Goal: Use online tool/utility: Utilize a website feature to perform a specific function

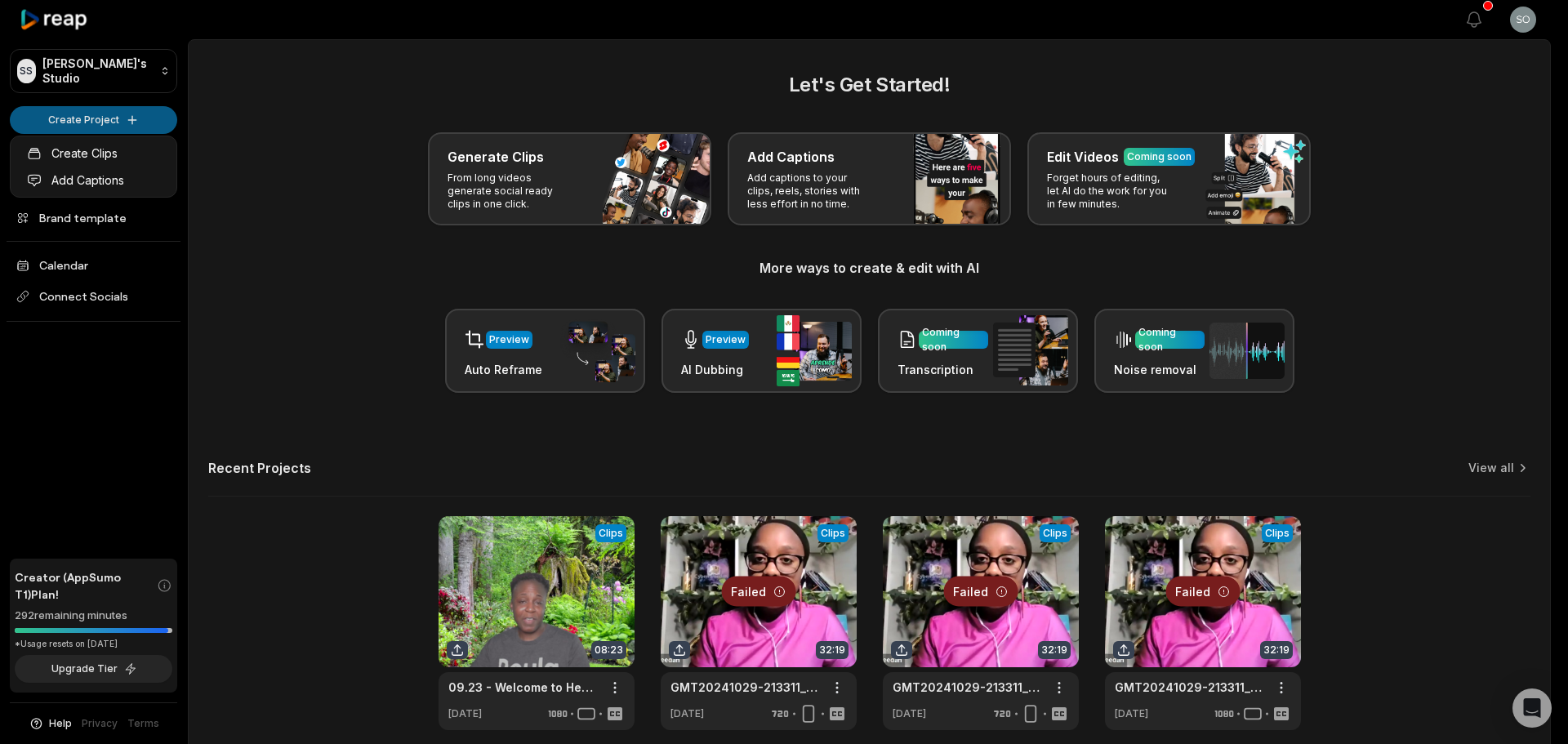
click at [93, 118] on html "SS [PERSON_NAME]'s Studio Create Project Home Projects Brand template Calendar …" at bounding box center [784, 372] width 1568 height 744
click at [90, 146] on link "Create Clips" at bounding box center [94, 153] width 159 height 27
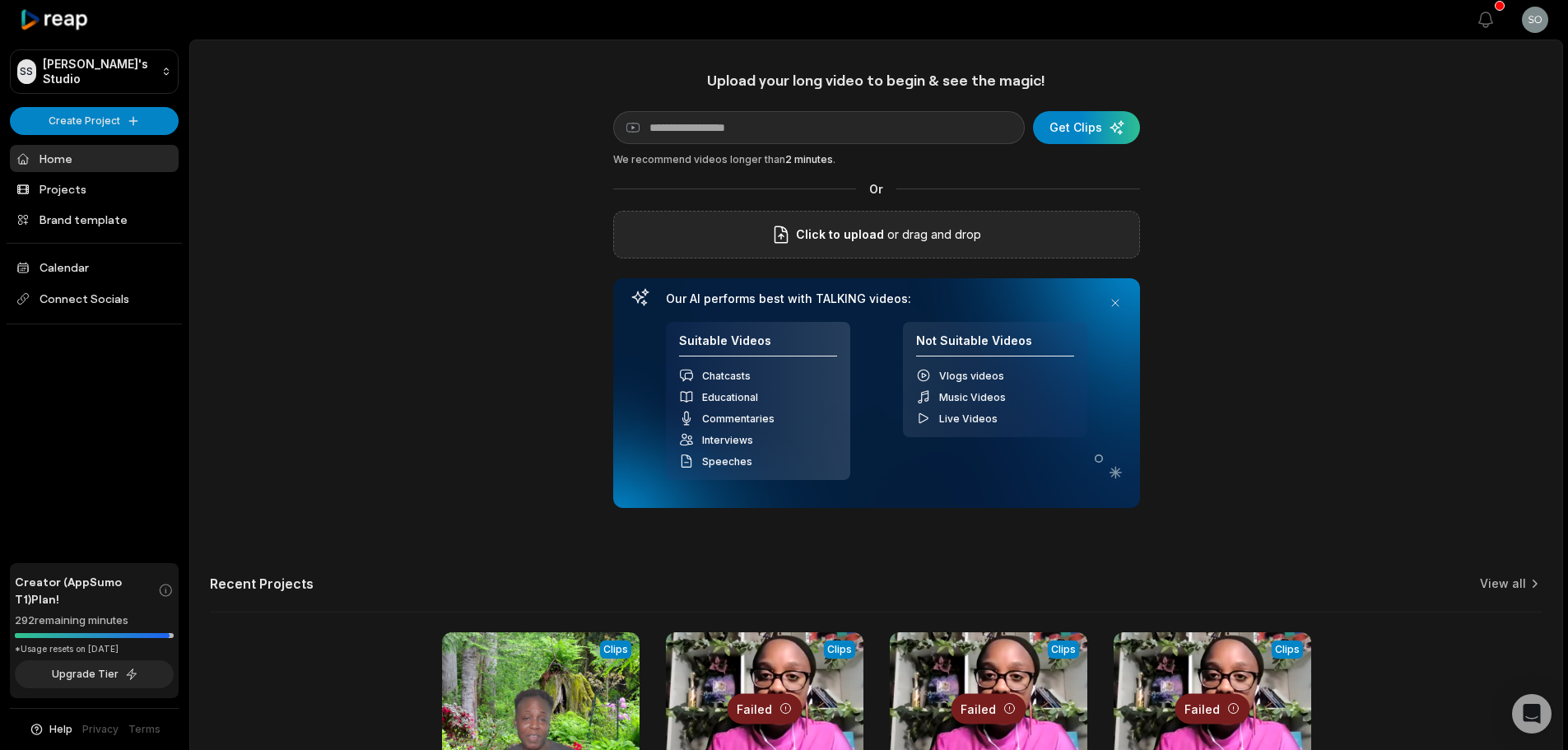
click at [834, 235] on span "Click to upload" at bounding box center [840, 234] width 88 height 19
click at [0, 0] on input "Click to upload" at bounding box center [0, 0] width 0 height 0
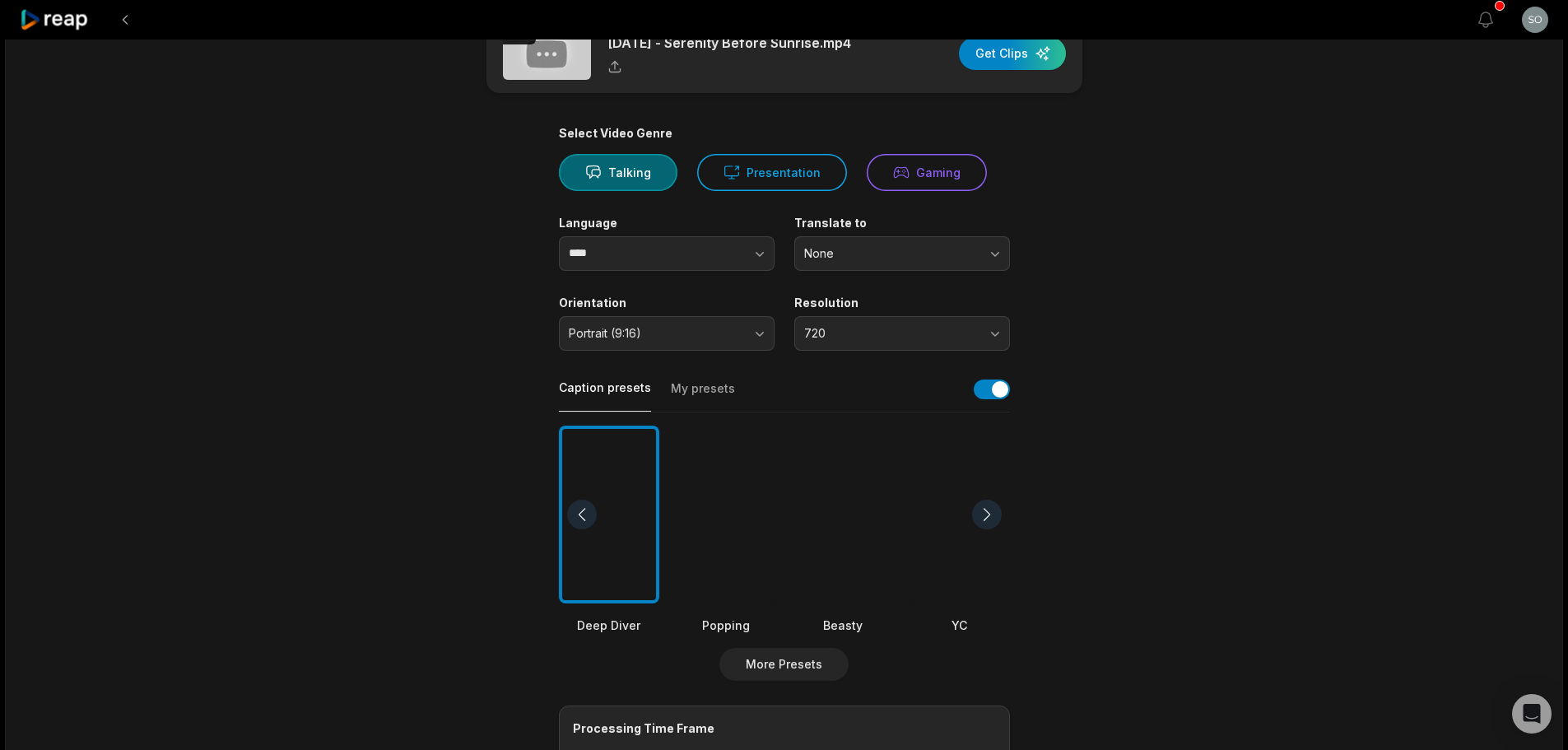
scroll to position [82, 0]
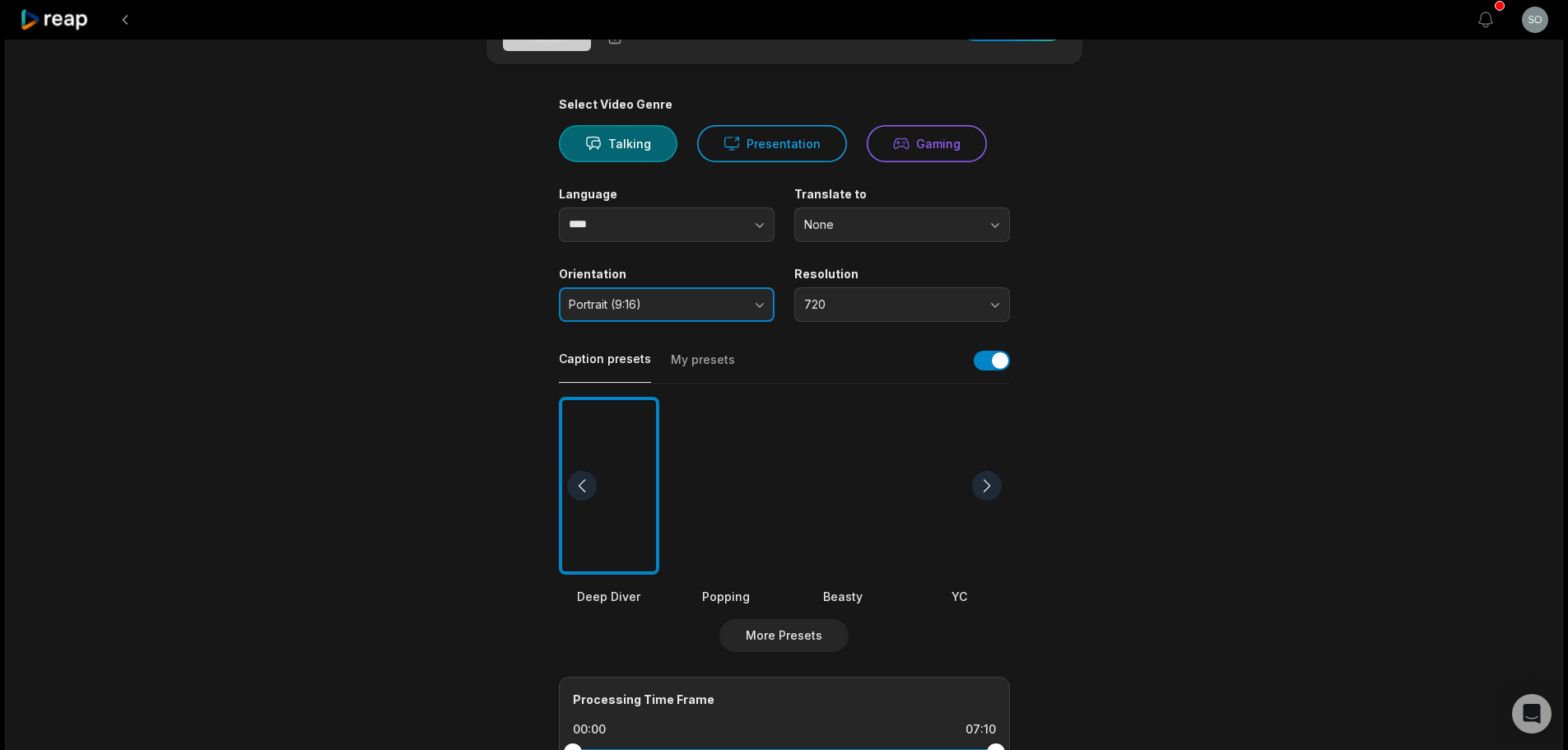
click at [755, 306] on button "Portrait (9:16)" at bounding box center [667, 304] width 215 height 35
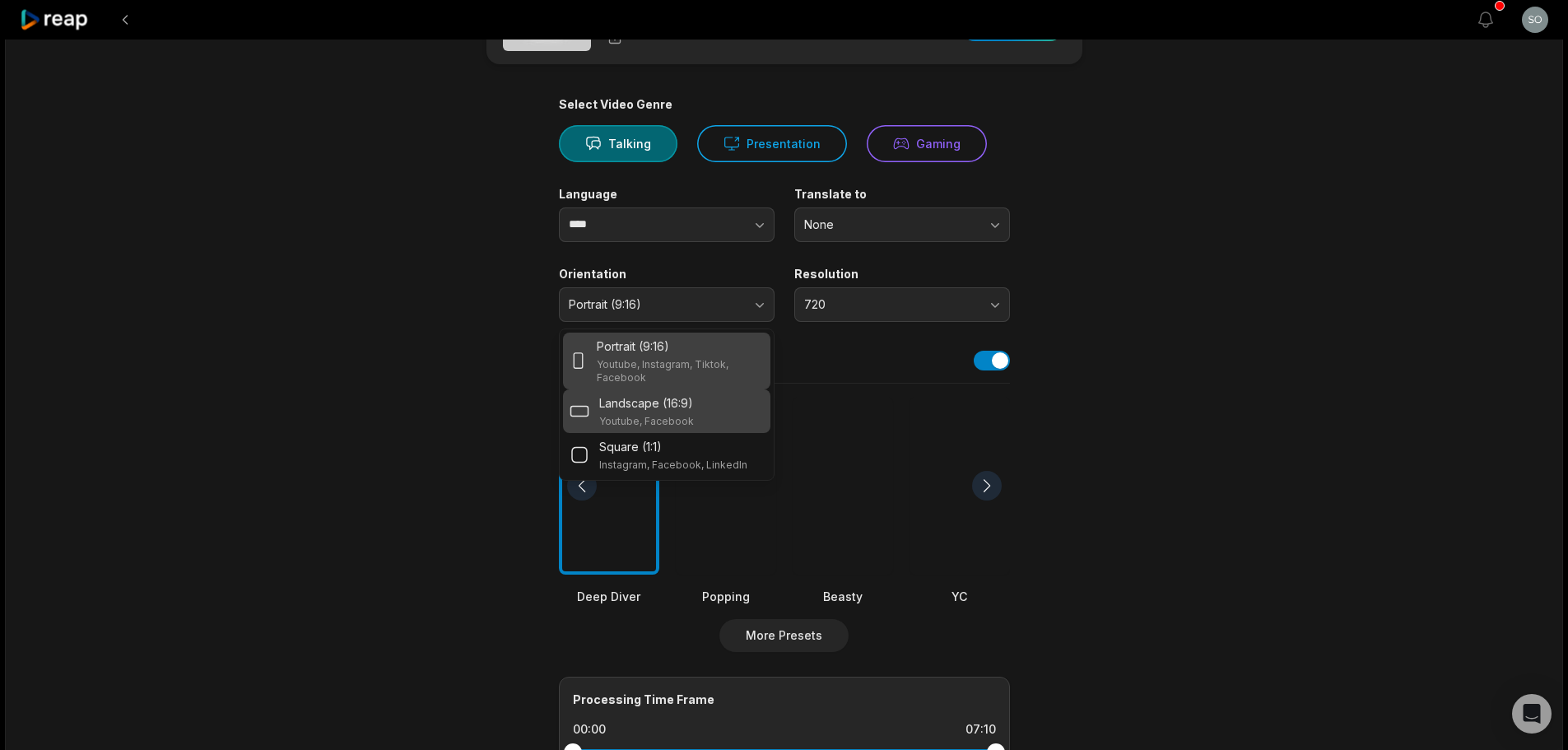
click at [717, 400] on div "Landscape (16:9) Youtube, Facebook" at bounding box center [667, 411] width 194 height 34
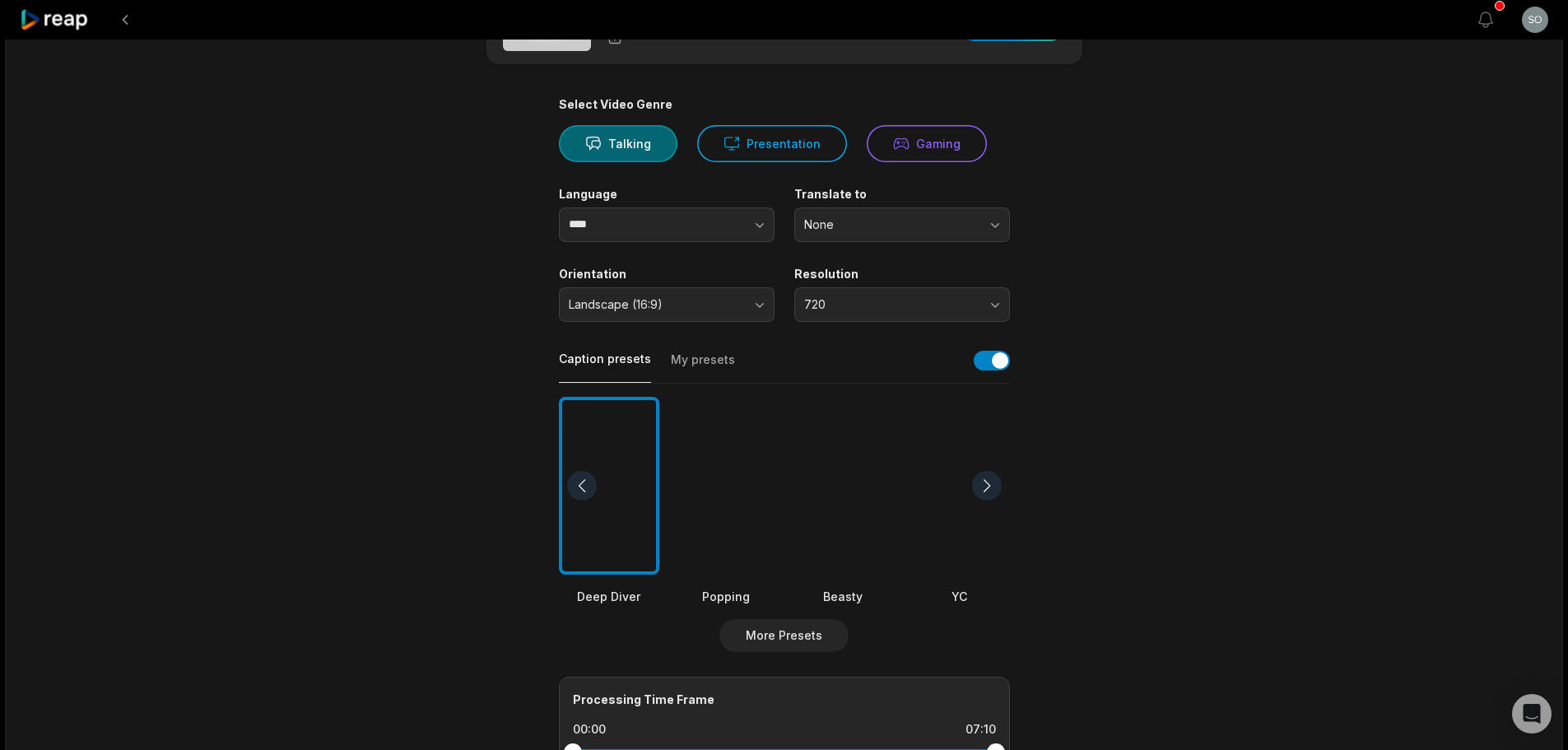
click at [747, 541] on div at bounding box center [726, 486] width 100 height 178
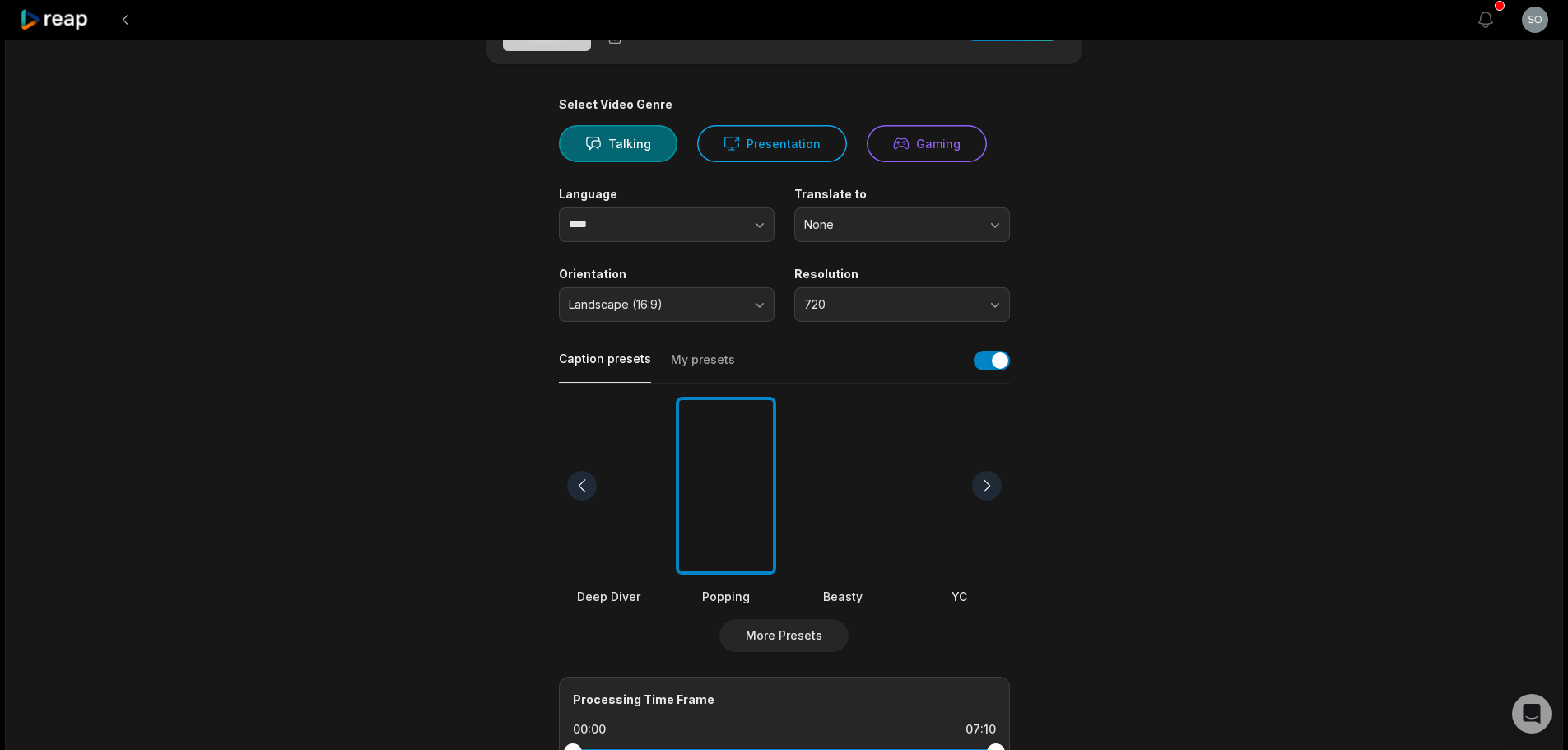
click at [965, 545] on div at bounding box center [959, 486] width 100 height 178
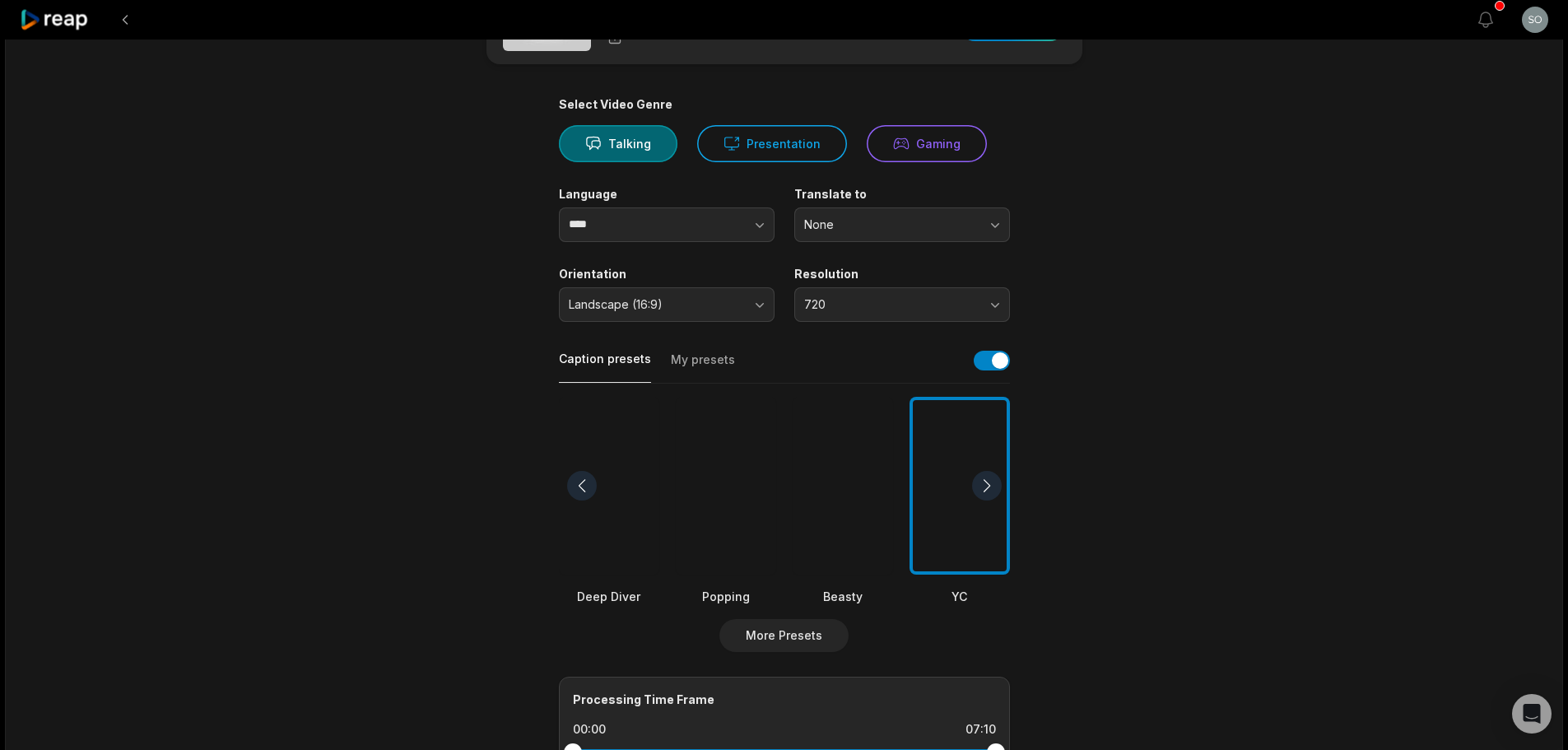
click at [756, 545] on div at bounding box center [726, 486] width 100 height 178
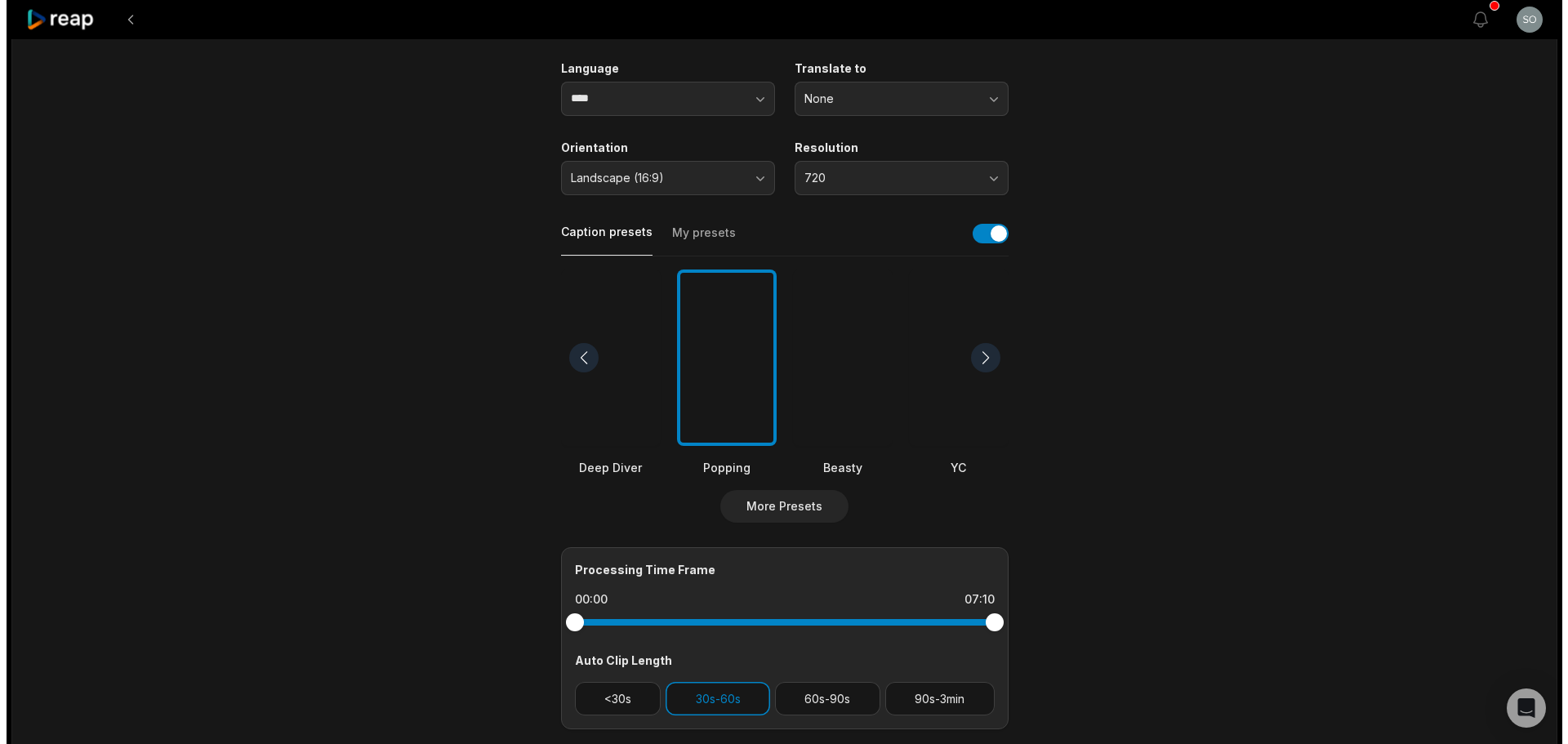
scroll to position [245, 0]
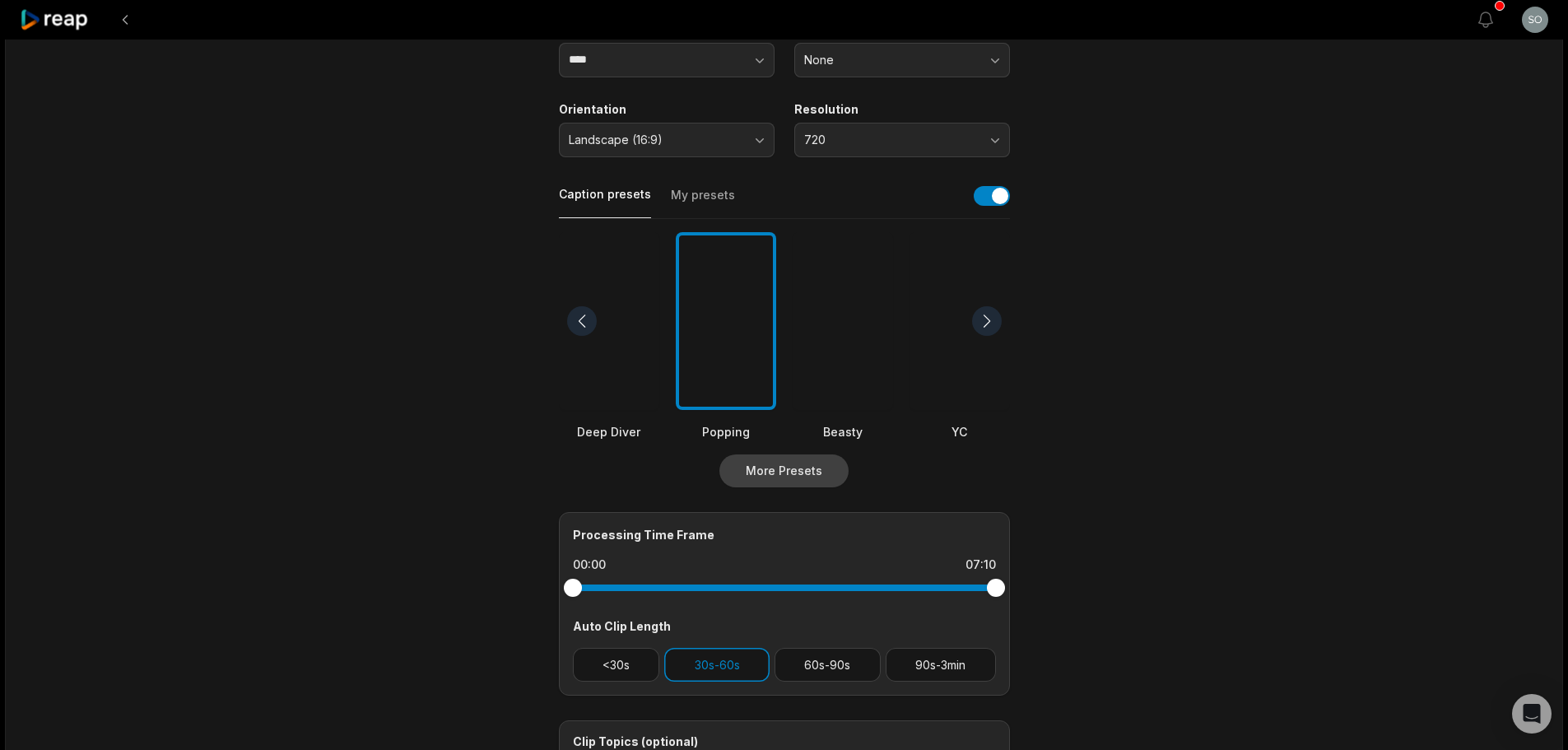
click at [805, 475] on button "More Presets" at bounding box center [784, 471] width 130 height 33
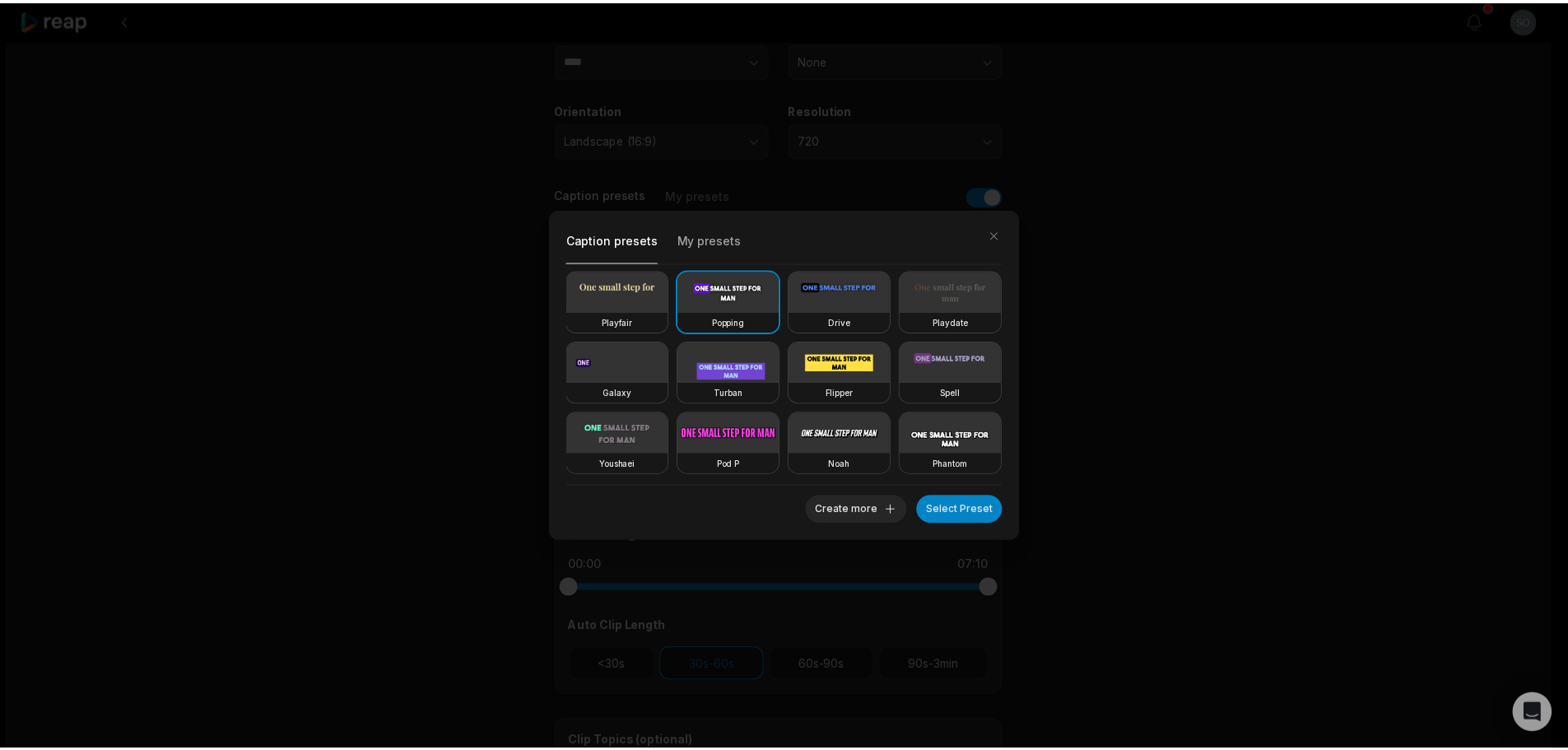
scroll to position [285, 0]
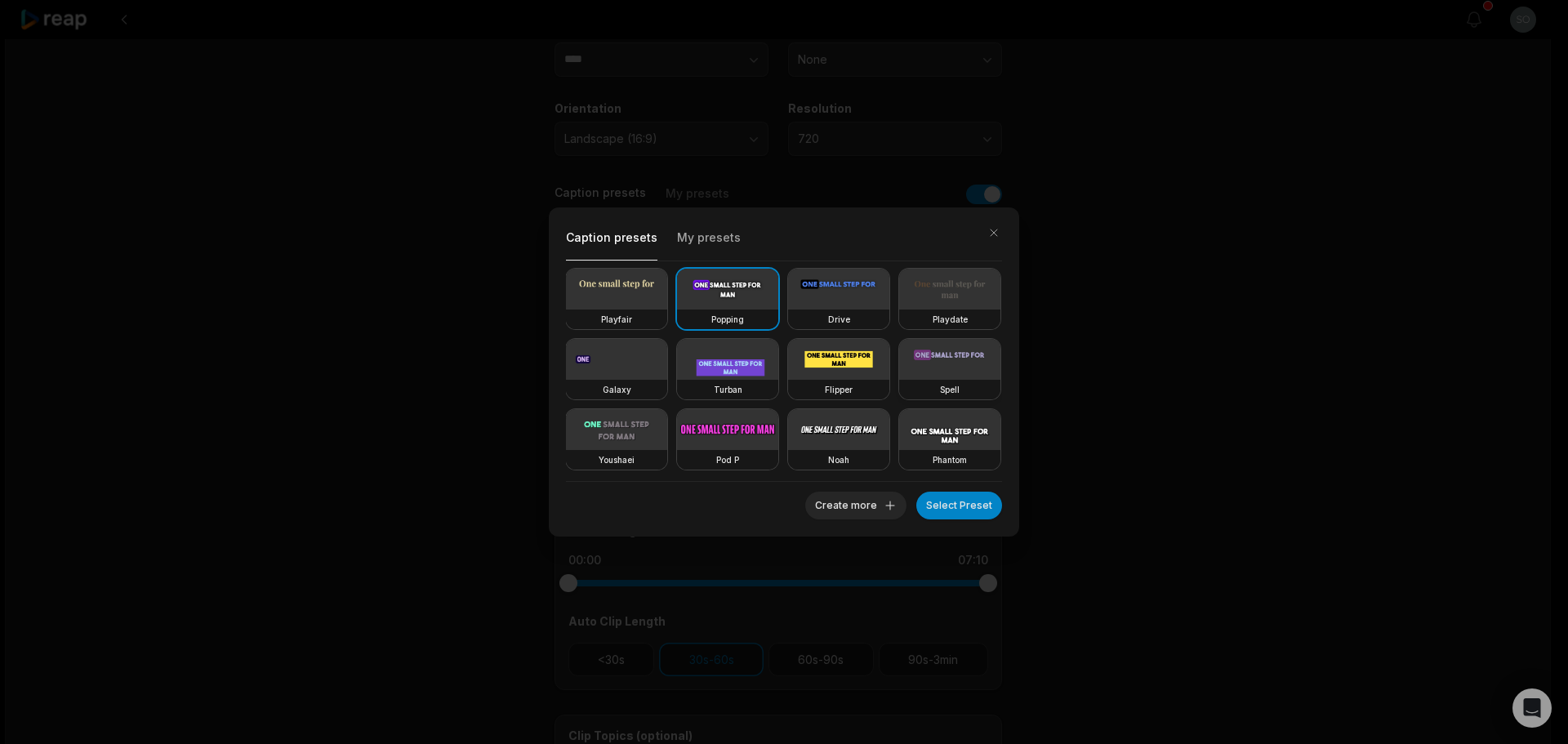
click at [899, 366] on video at bounding box center [949, 359] width 101 height 41
click at [959, 507] on button "Select Preset" at bounding box center [959, 505] width 86 height 28
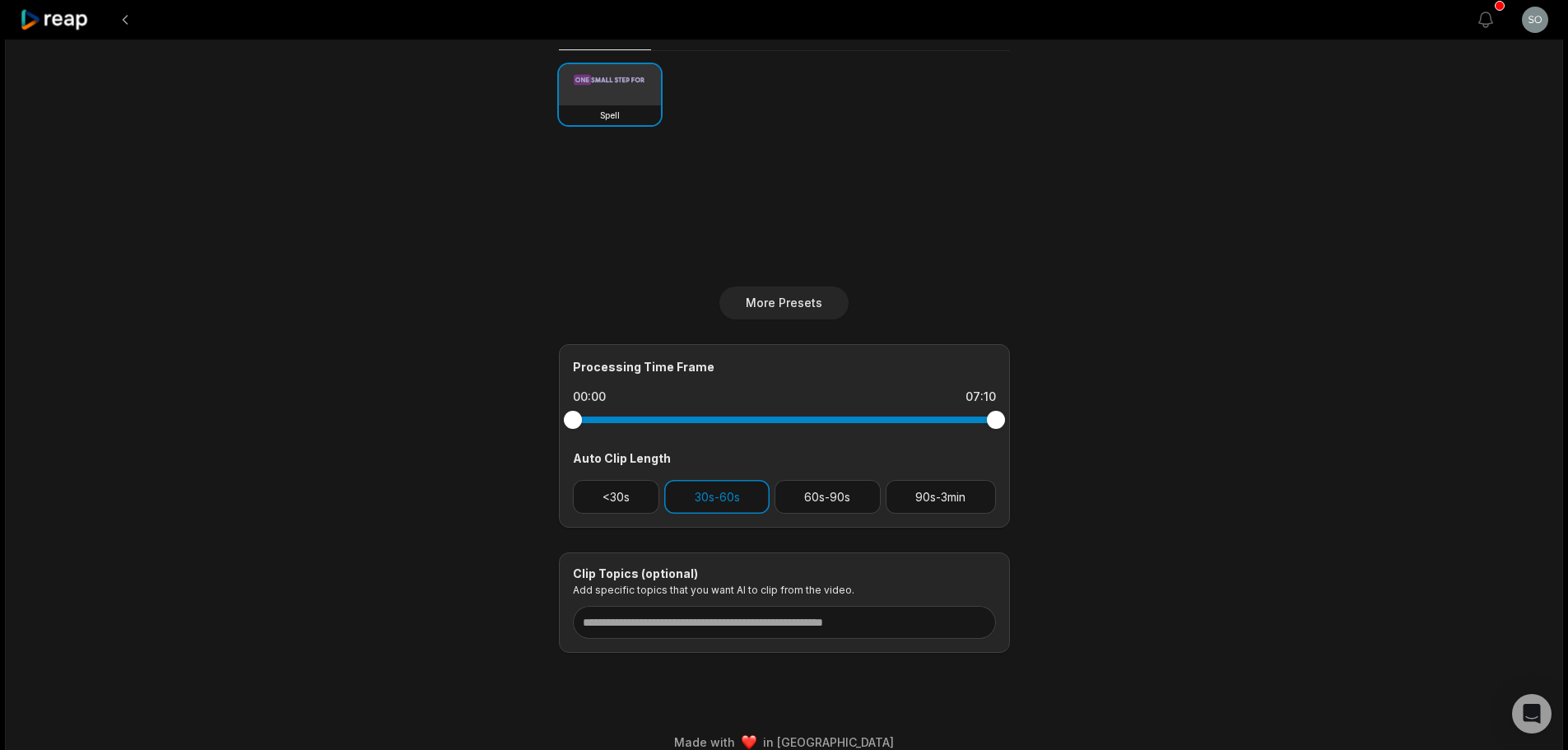
scroll to position [436, 0]
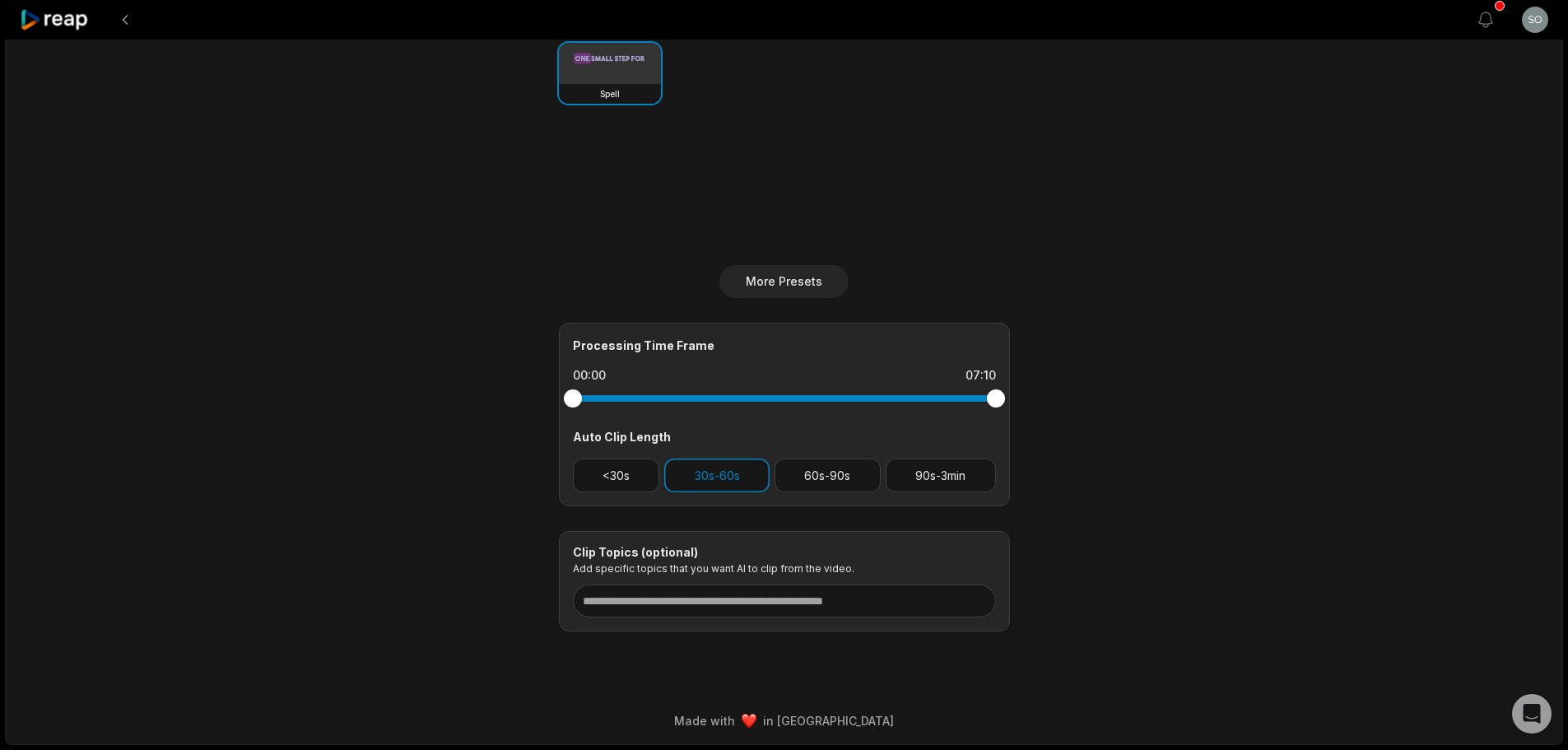
click at [1065, 530] on main "07:10 [DATE] - Serenity Before Sunrise.mp4 Get Clips Select Video Genre Talking…" at bounding box center [784, 130] width 797 height 1001
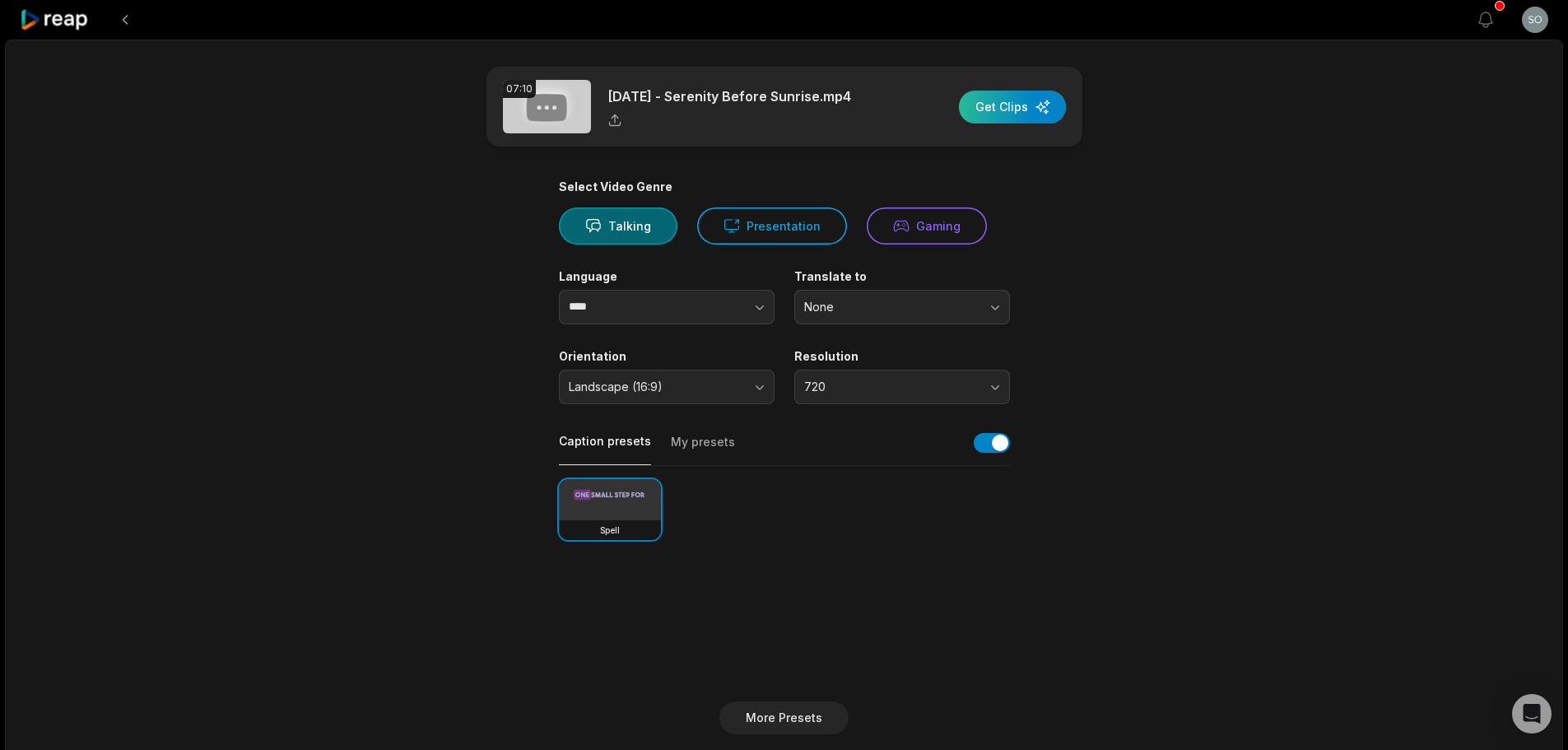
click at [1025, 97] on div "button" at bounding box center [1012, 107] width 107 height 33
